Goal: Task Accomplishment & Management: Manage account settings

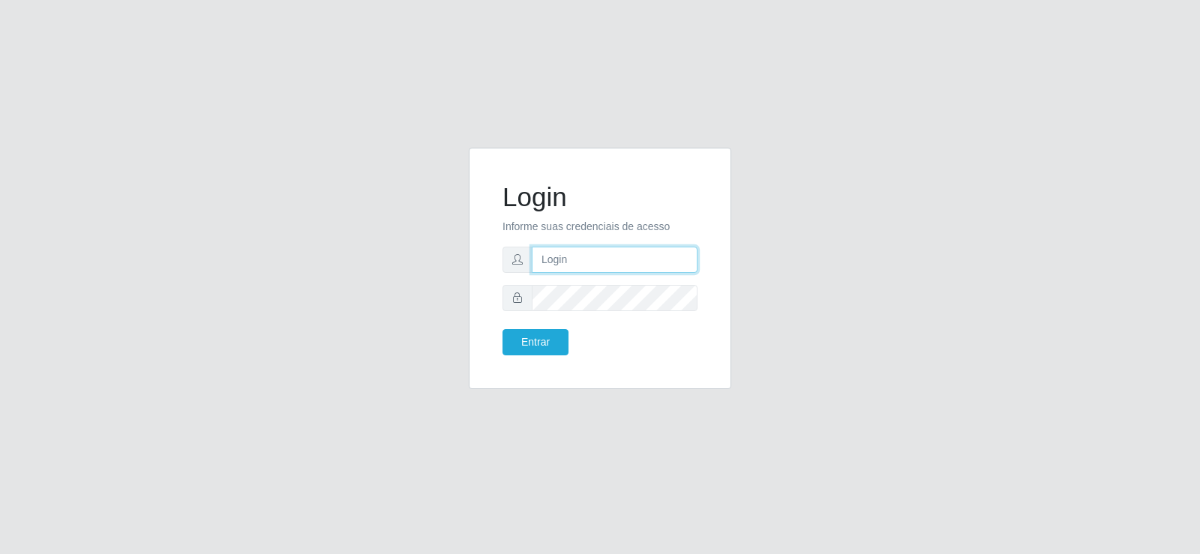
click at [561, 272] on input "text" at bounding box center [615, 260] width 166 height 26
type input "[PERSON_NAME]"
click at [503, 329] on button "Entrar" at bounding box center [536, 342] width 66 height 26
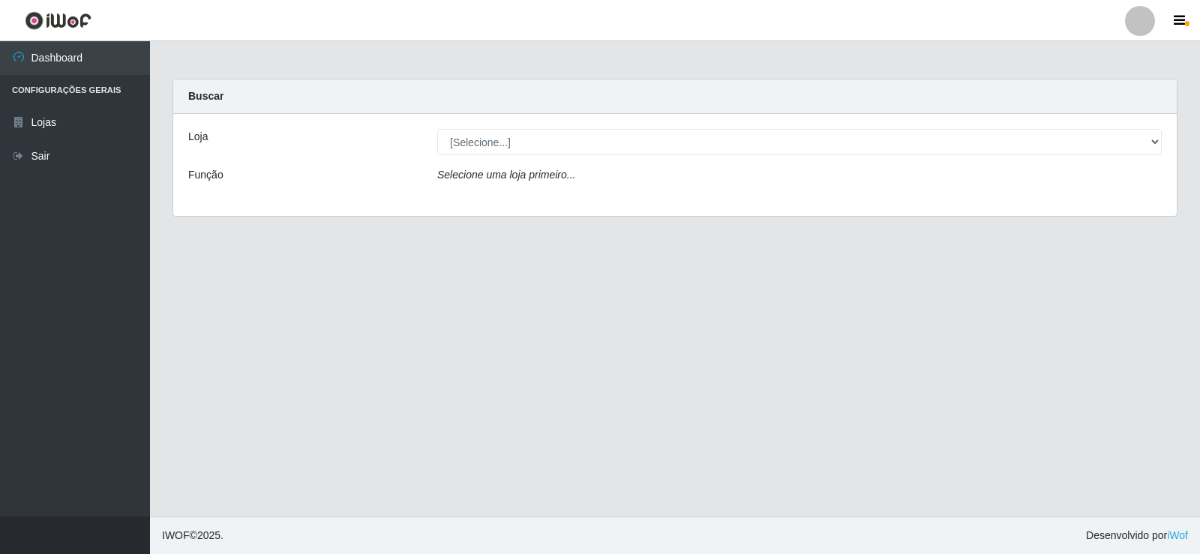
click at [517, 155] on div "Loja [Selecione...] Ideal - Conceição Função Selecione uma loja primeiro..." at bounding box center [675, 165] width 1004 height 102
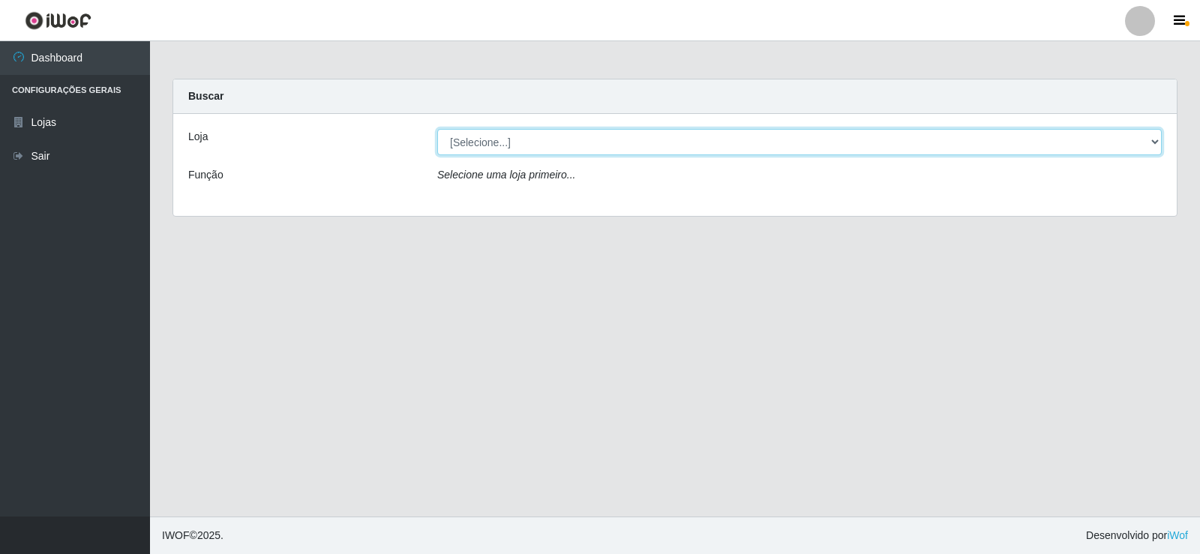
click at [531, 147] on select "[Selecione...] Ideal - Conceição" at bounding box center [799, 142] width 725 height 26
select select "231"
click at [437, 129] on select "[Selecione...] Ideal - Conceição" at bounding box center [799, 142] width 725 height 26
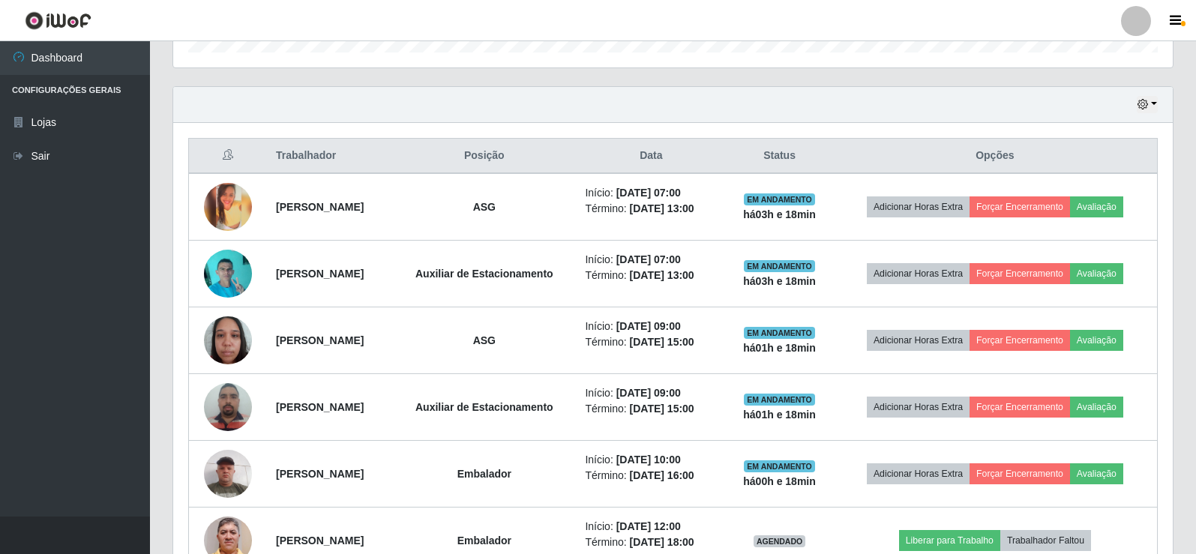
scroll to position [409, 0]
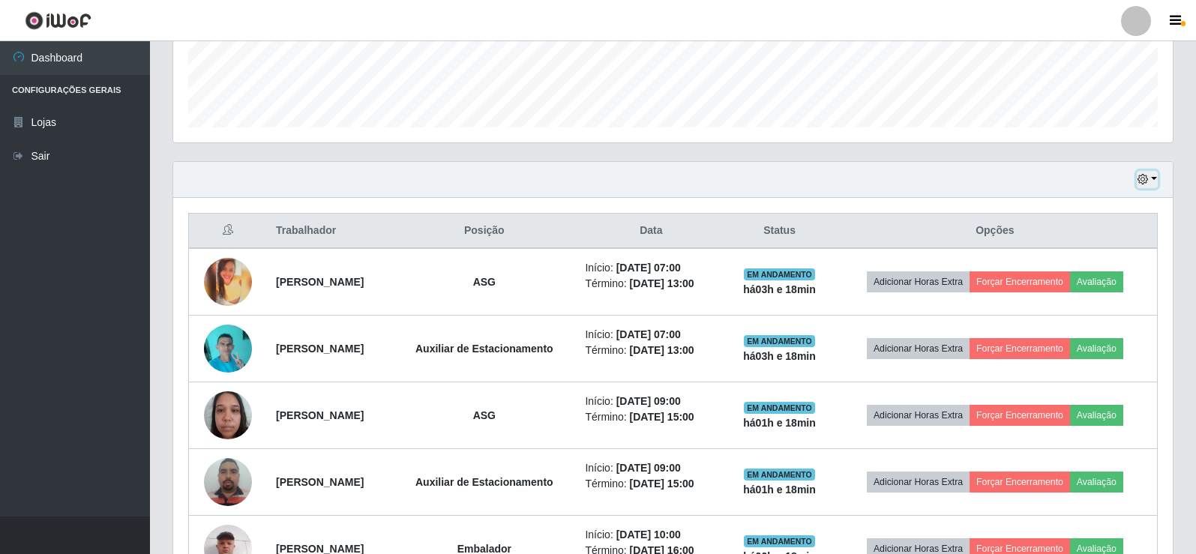
click at [1143, 183] on icon "button" at bounding box center [1143, 179] width 11 height 11
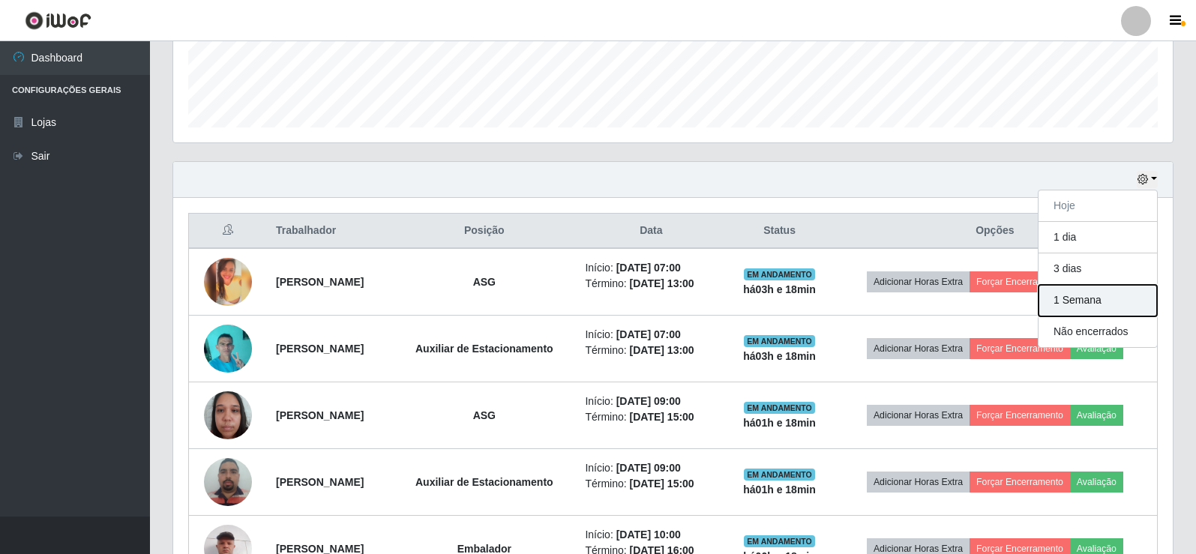
click at [1081, 300] on button "1 Semana" at bounding box center [1098, 301] width 119 height 32
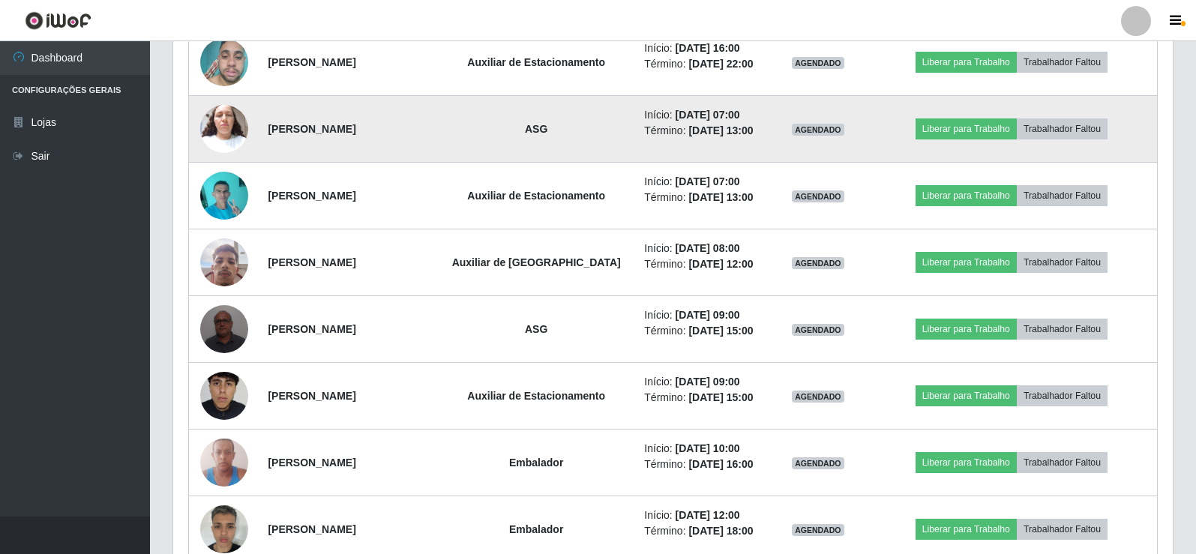
scroll to position [4910, 0]
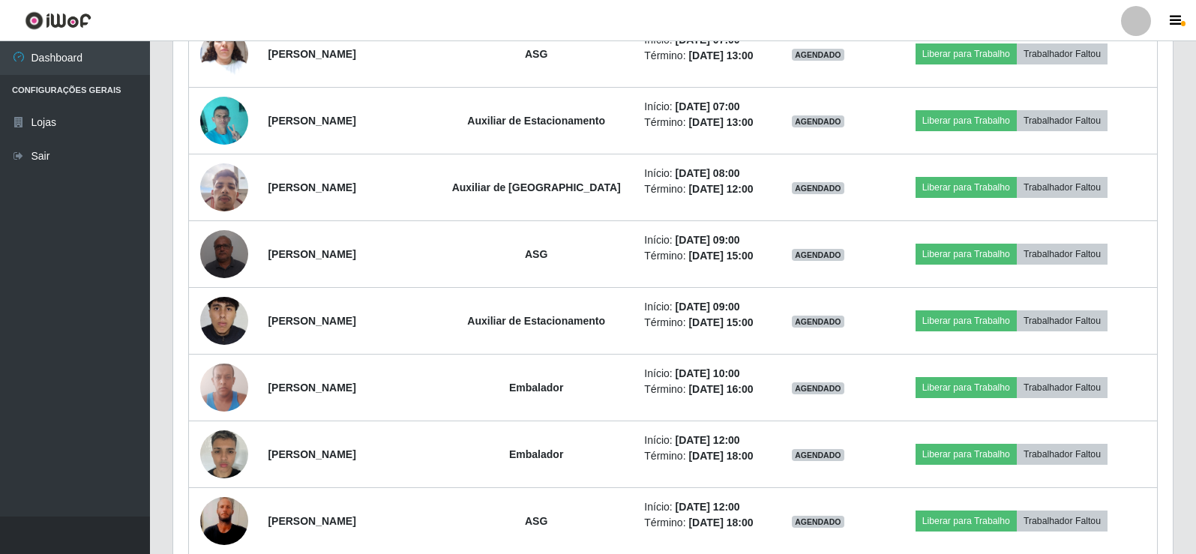
click at [1149, 23] on div at bounding box center [1136, 21] width 30 height 30
click at [1122, 116] on button "Sair" at bounding box center [1107, 116] width 135 height 31
